Goal: Information Seeking & Learning: Learn about a topic

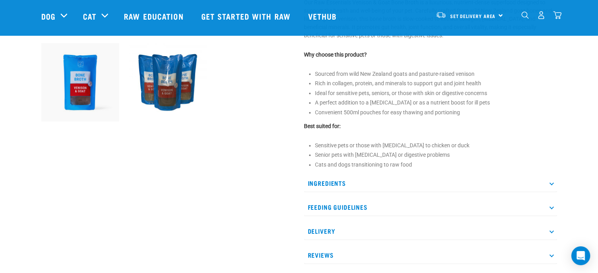
scroll to position [314, 0]
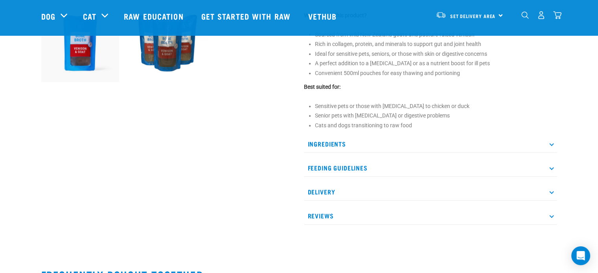
click at [340, 166] on p "Feeding Guidelines" at bounding box center [430, 168] width 253 height 18
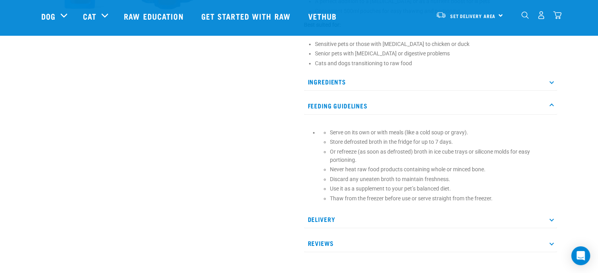
scroll to position [393, 0]
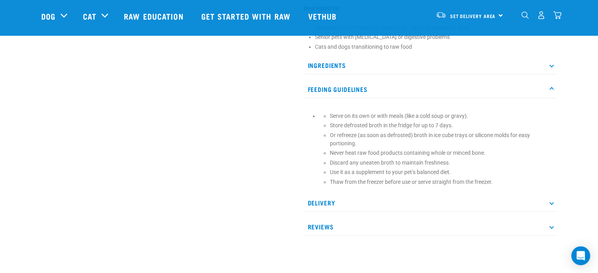
click at [320, 66] on p "Ingredients" at bounding box center [430, 66] width 253 height 18
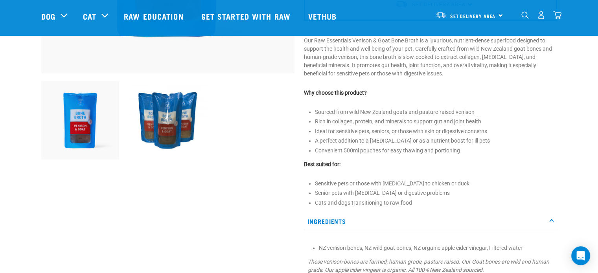
scroll to position [236, 0]
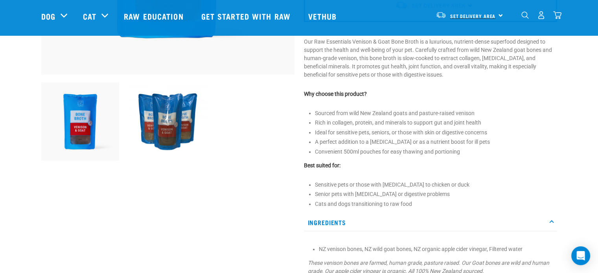
click at [490, 15] on span "Set Delivery Area" at bounding box center [473, 16] width 46 height 3
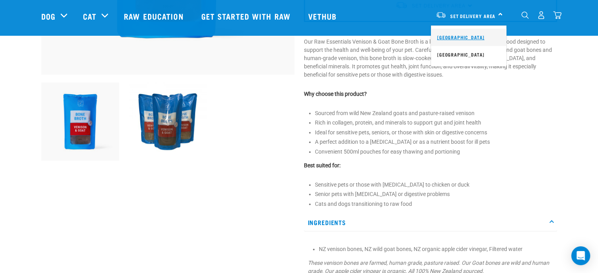
click at [462, 36] on link "[GEOGRAPHIC_DATA]" at bounding box center [468, 37] width 75 height 17
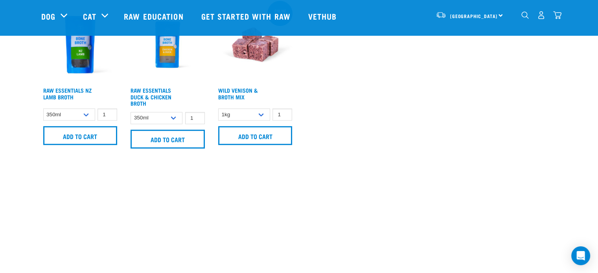
scroll to position [568, 0]
